Goal: Information Seeking & Learning: Compare options

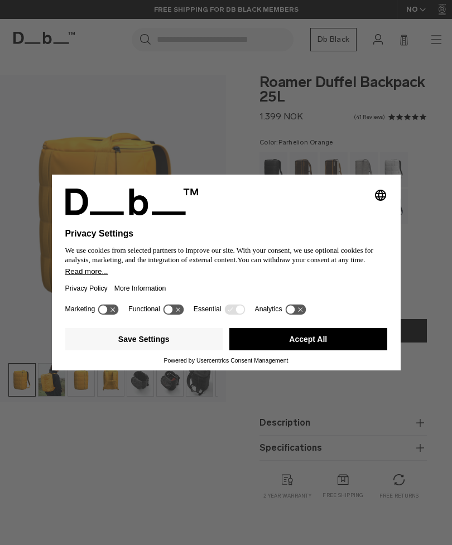
click at [371, 351] on button "Accept All" at bounding box center [308, 339] width 158 height 22
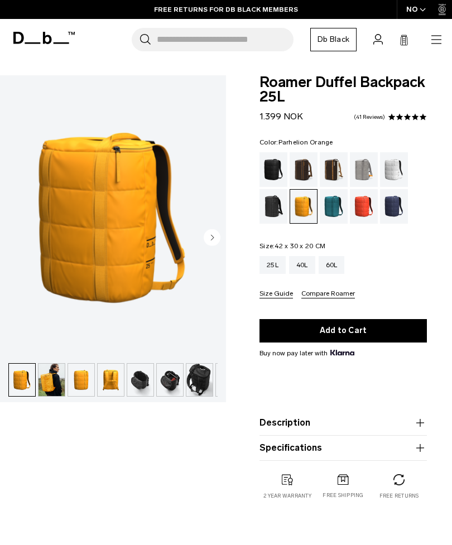
click at [52, 379] on img "button" at bounding box center [52, 380] width 26 height 32
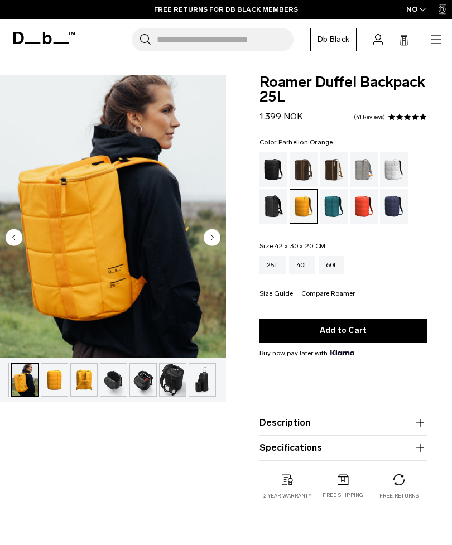
scroll to position [0, 30]
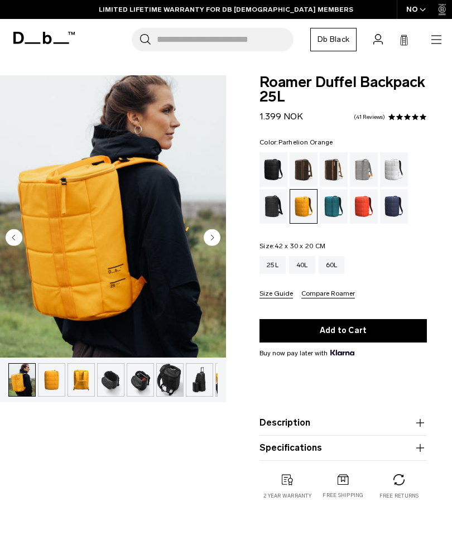
click at [152, 376] on img "button" at bounding box center [140, 380] width 26 height 32
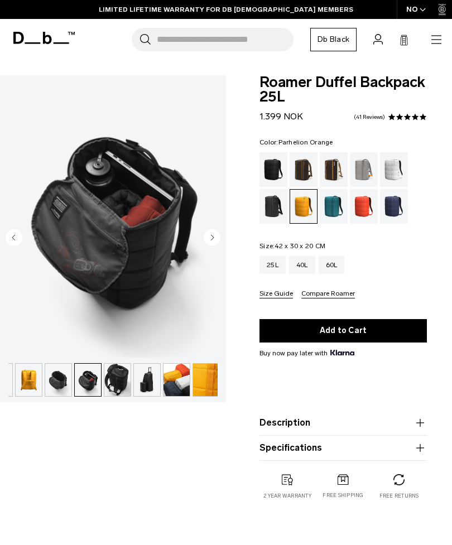
scroll to position [0, 84]
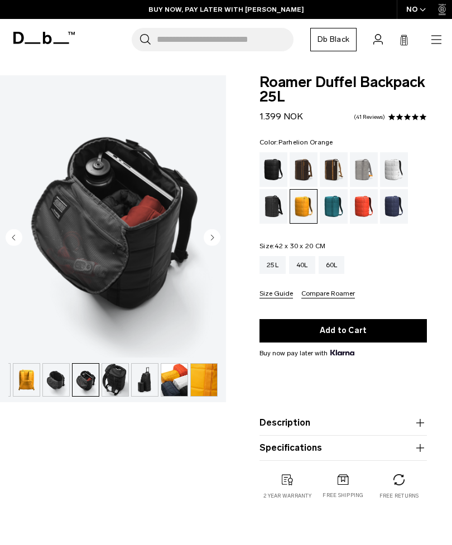
click at [217, 236] on circle "Next slide" at bounding box center [212, 237] width 17 height 17
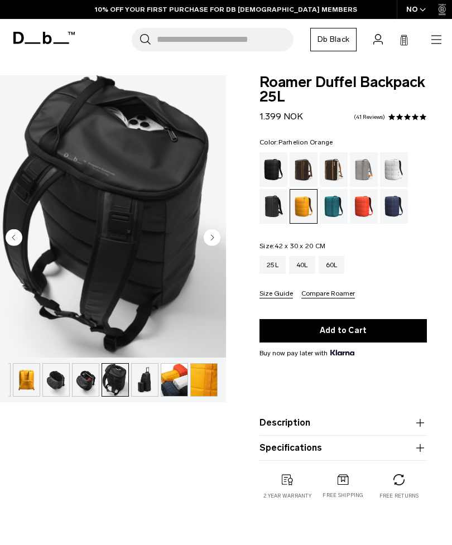
click at [212, 237] on icon "Next slide" at bounding box center [213, 237] width 3 height 5
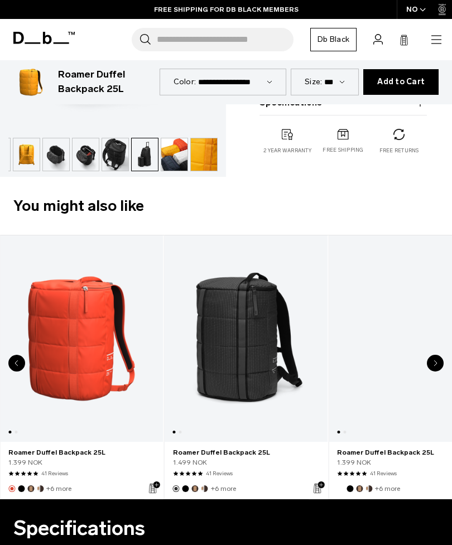
scroll to position [0, 0]
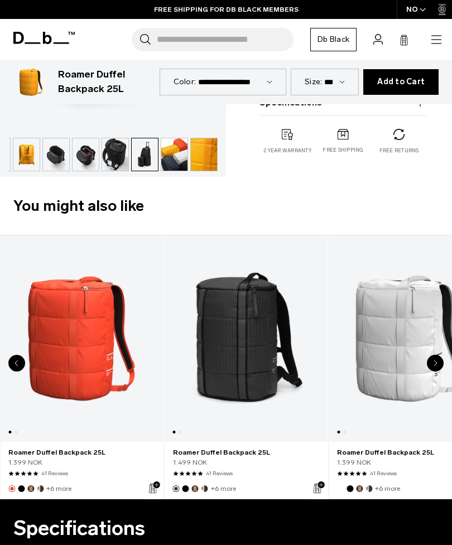
click at [257, 356] on link "Roamer Duffel Backpack 25L" at bounding box center [247, 339] width 164 height 207
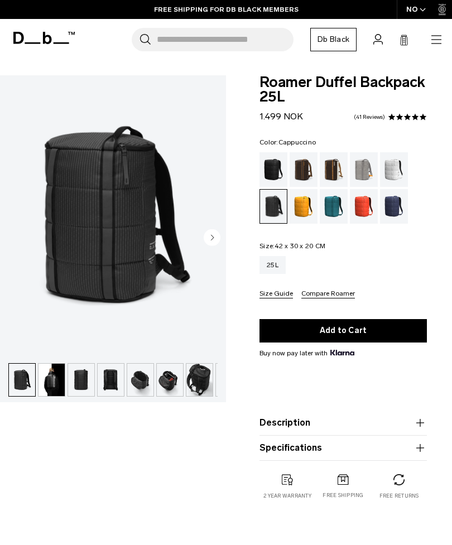
click at [335, 167] on div "Cappuccino" at bounding box center [334, 169] width 28 height 35
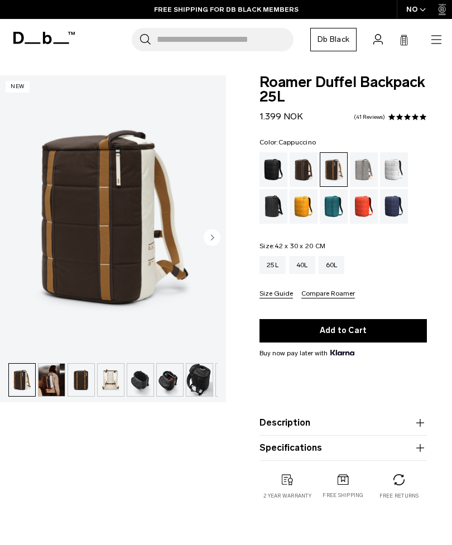
click at [61, 378] on img "button" at bounding box center [52, 380] width 26 height 32
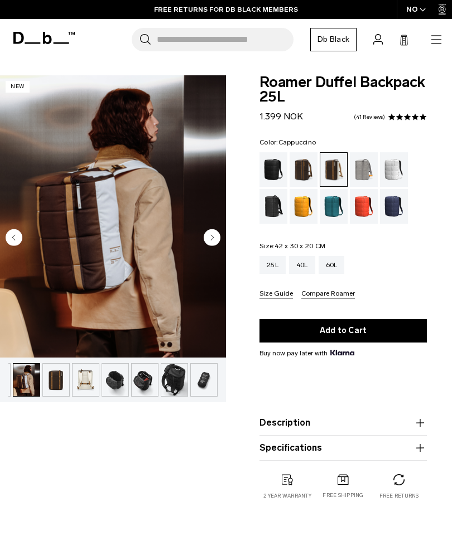
scroll to position [0, 30]
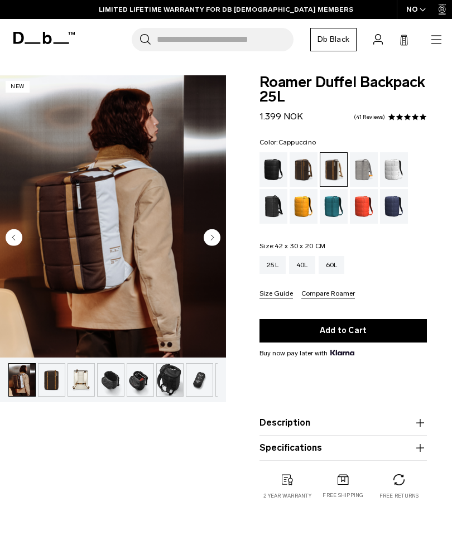
click at [214, 231] on circle "Next slide" at bounding box center [212, 237] width 17 height 17
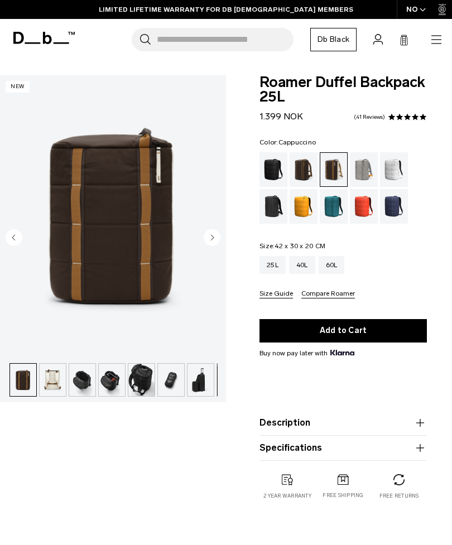
scroll to position [0, 59]
click at [218, 236] on circle "Next slide" at bounding box center [212, 237] width 17 height 17
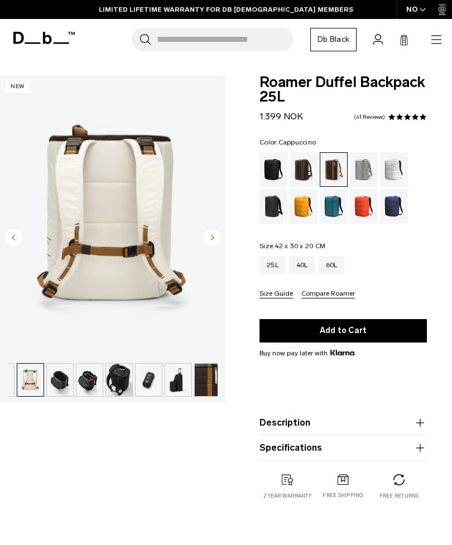
scroll to position [0, 84]
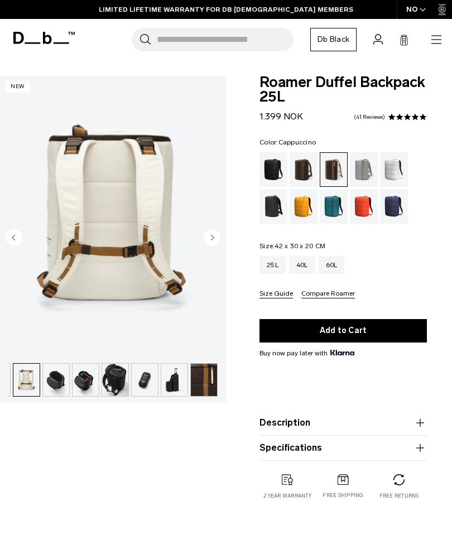
click at [217, 239] on circle "Next slide" at bounding box center [212, 237] width 17 height 17
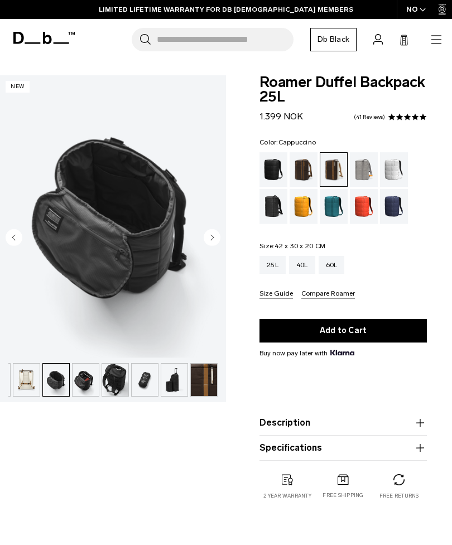
click at [137, 221] on img "5 / 10" at bounding box center [113, 216] width 226 height 282
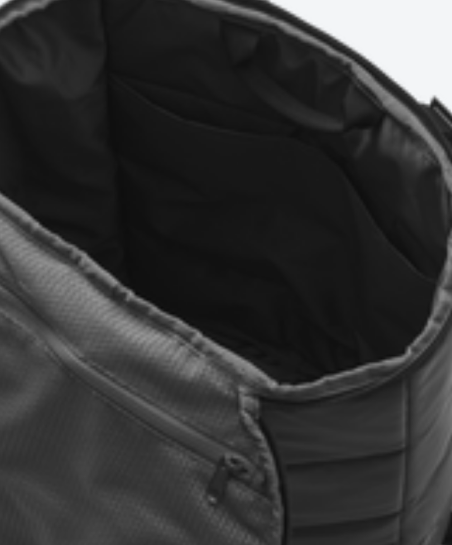
scroll to position [11, 0]
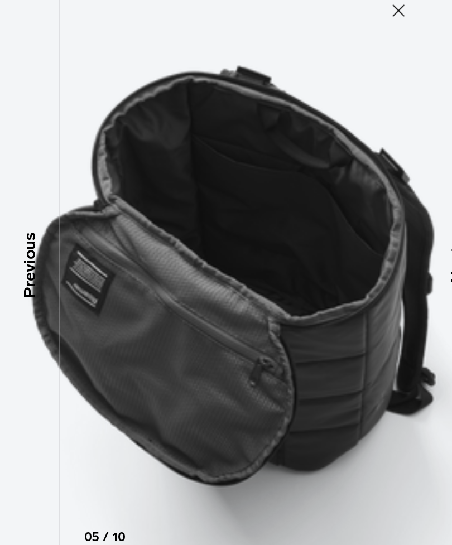
click at [370, 21] on icon at bounding box center [370, 30] width 18 height 18
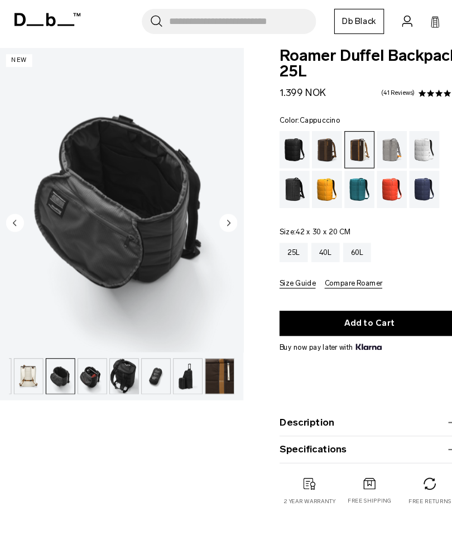
click at [121, 187] on img "5 / 10" at bounding box center [113, 206] width 226 height 282
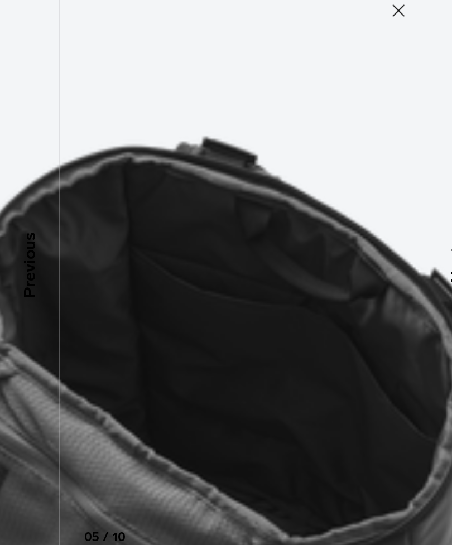
click at [373, 21] on icon at bounding box center [370, 30] width 18 height 18
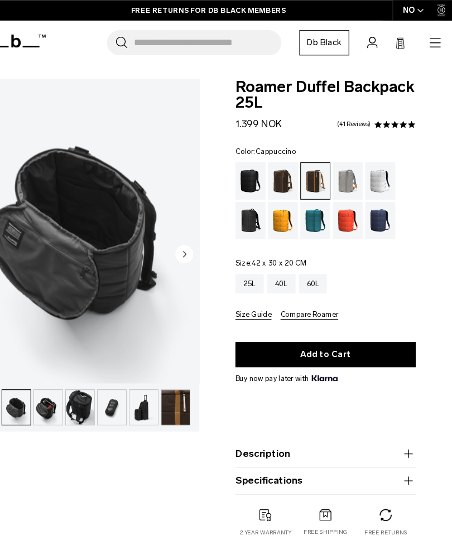
scroll to position [0, 8]
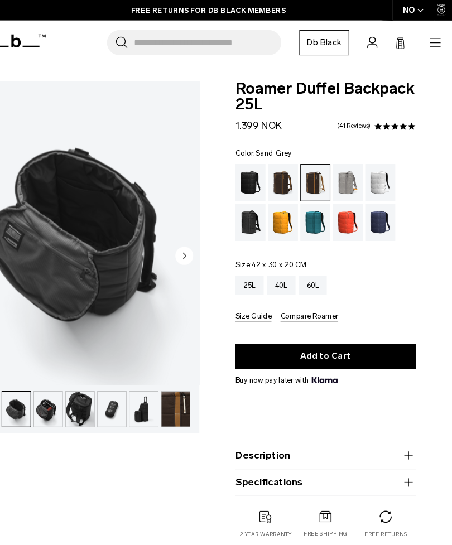
click at [342, 170] on div "Sand Grey" at bounding box center [356, 169] width 28 height 35
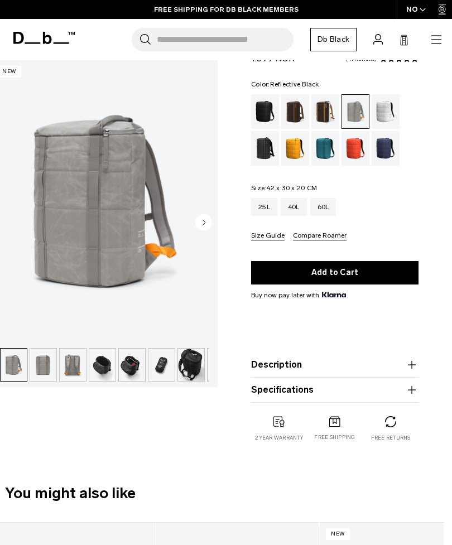
click at [276, 166] on div "Reflective Black" at bounding box center [265, 148] width 28 height 35
